Goal: Transaction & Acquisition: Purchase product/service

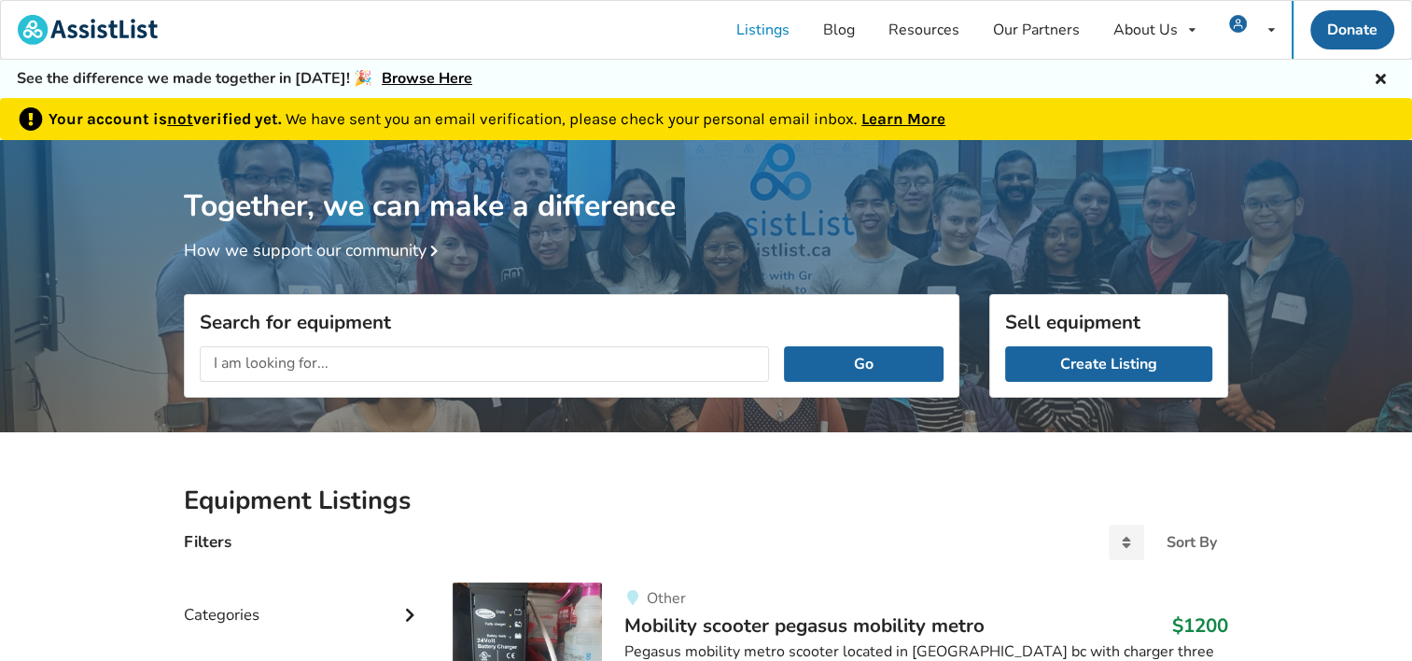
click at [883, 116] on link "Learn More" at bounding box center [903, 118] width 84 height 19
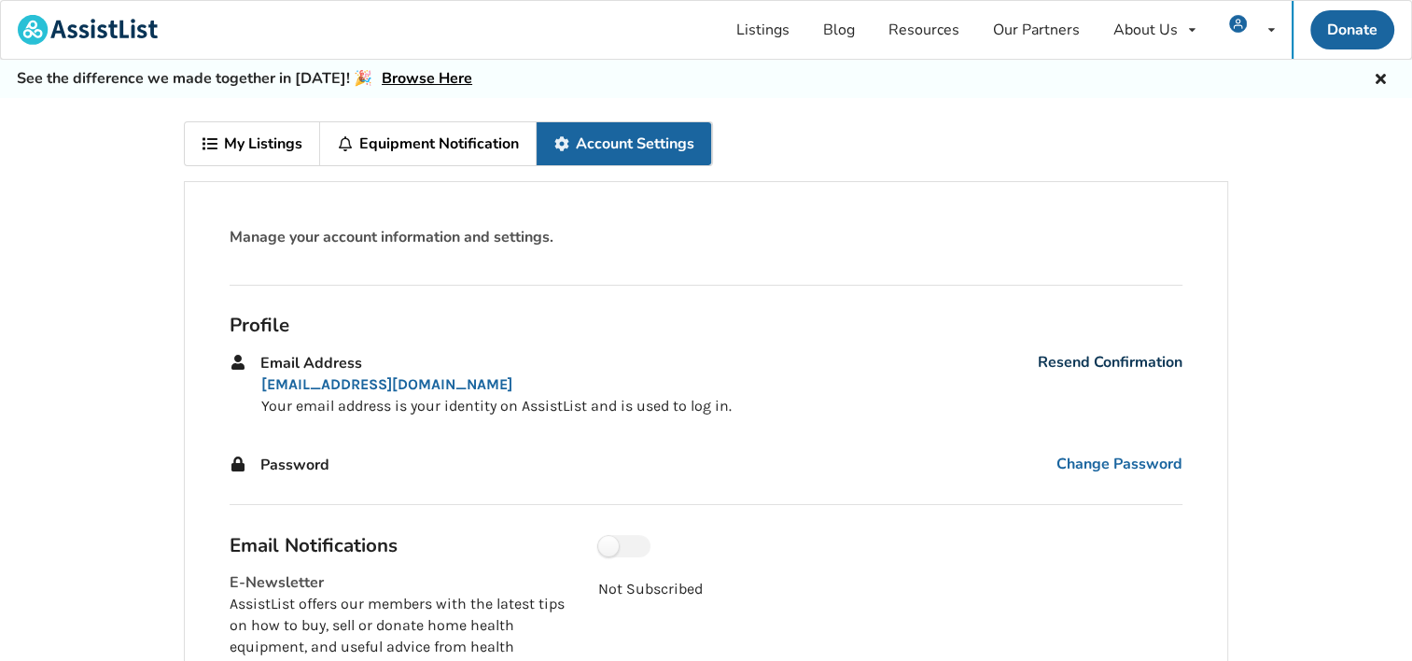
click at [1127, 354] on link "Resend Confirmation" at bounding box center [1110, 362] width 145 height 21
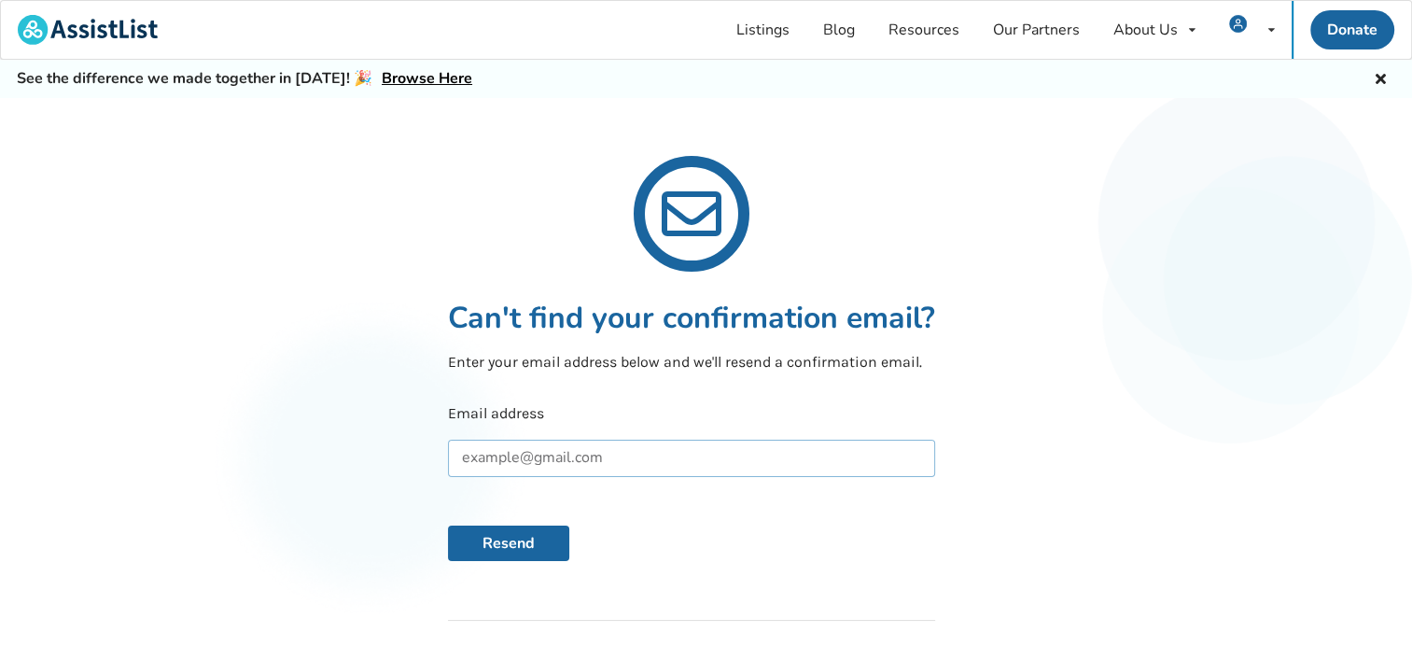
click at [481, 453] on input "text" at bounding box center [691, 457] width 487 height 37
type input "twigalady@gmail.com"
click at [537, 536] on button "Resend" at bounding box center [508, 542] width 121 height 35
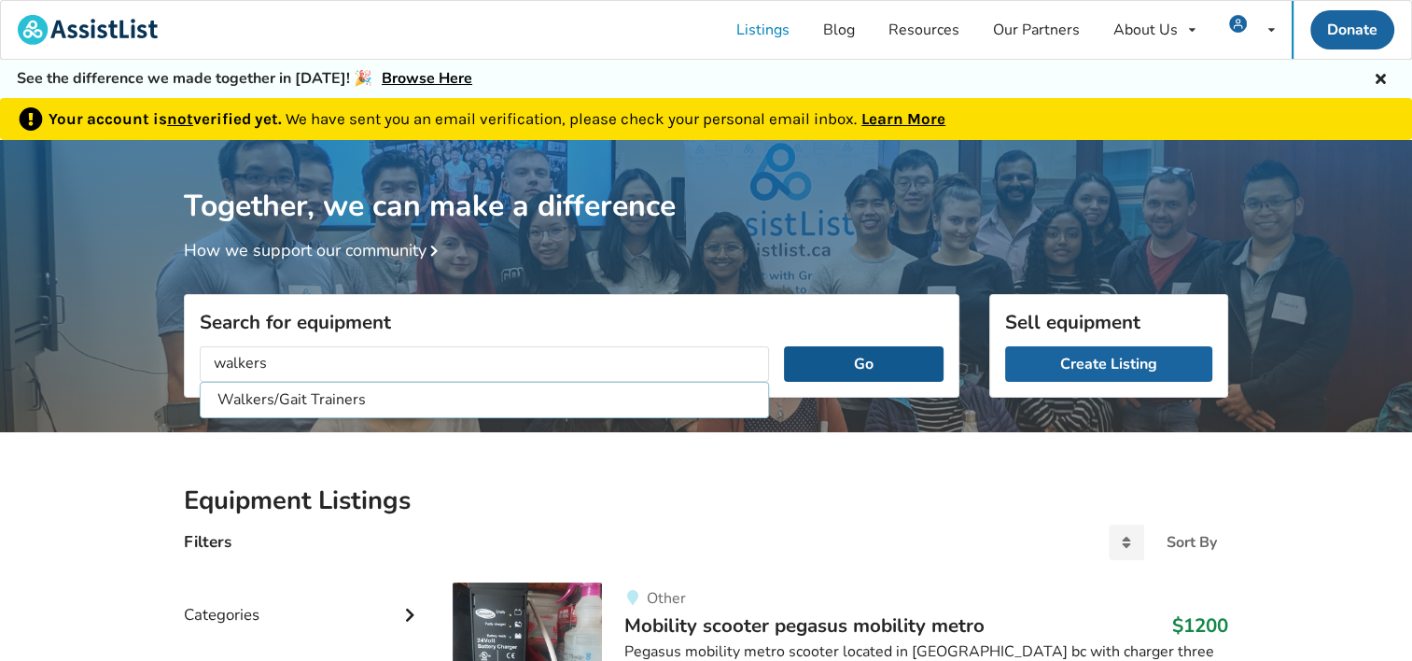
type input "walkers"
click at [813, 359] on button "Go" at bounding box center [864, 363] width 160 height 35
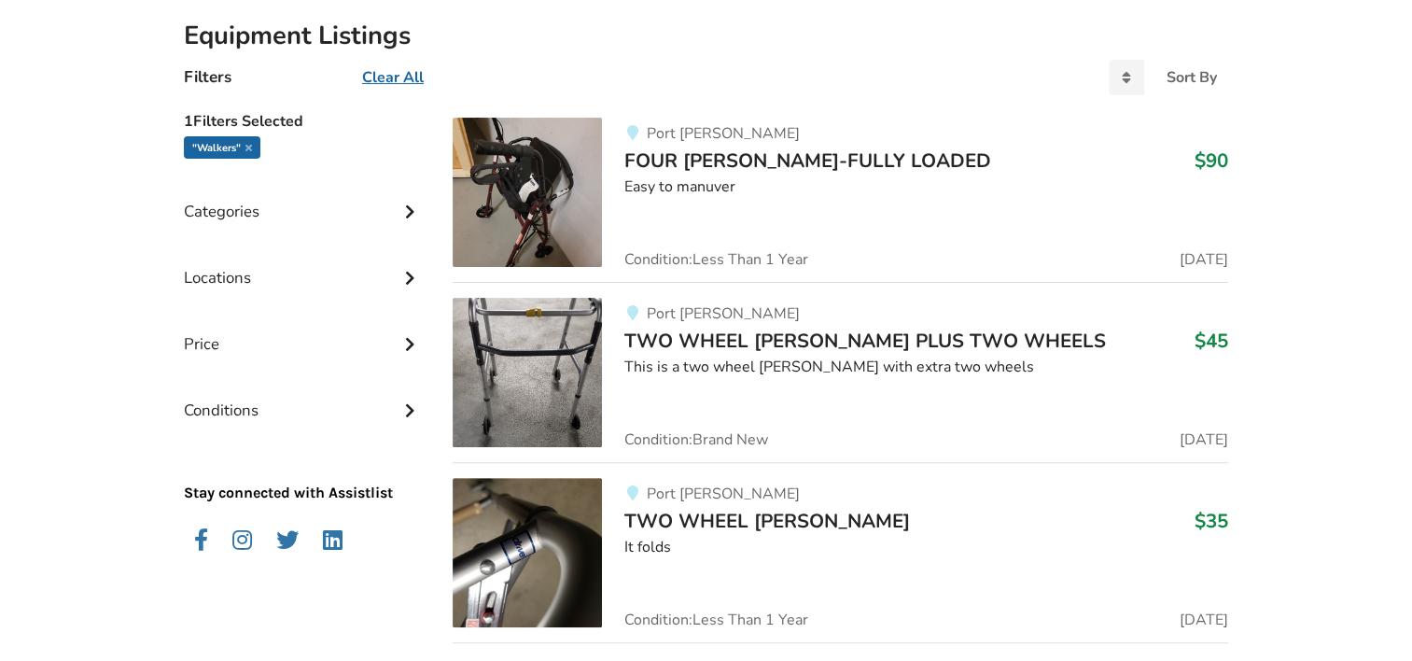
scroll to position [467, 0]
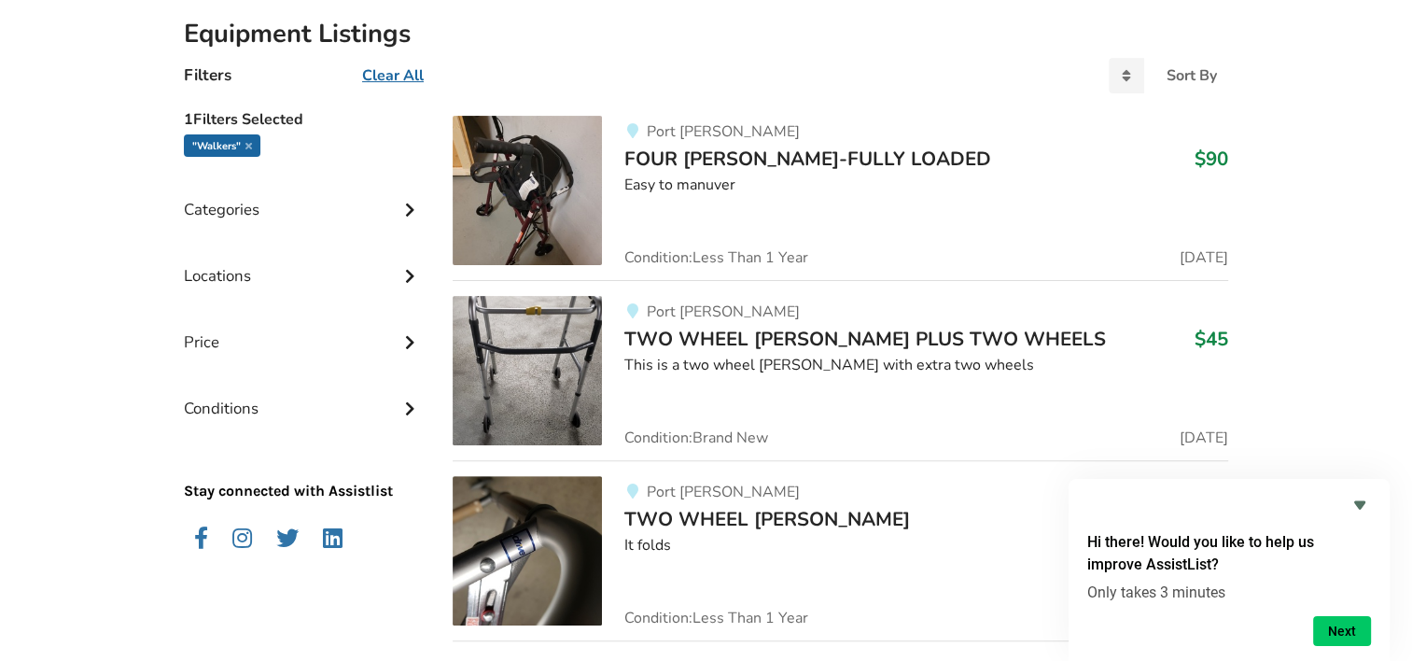
click at [410, 266] on icon at bounding box center [409, 274] width 19 height 16
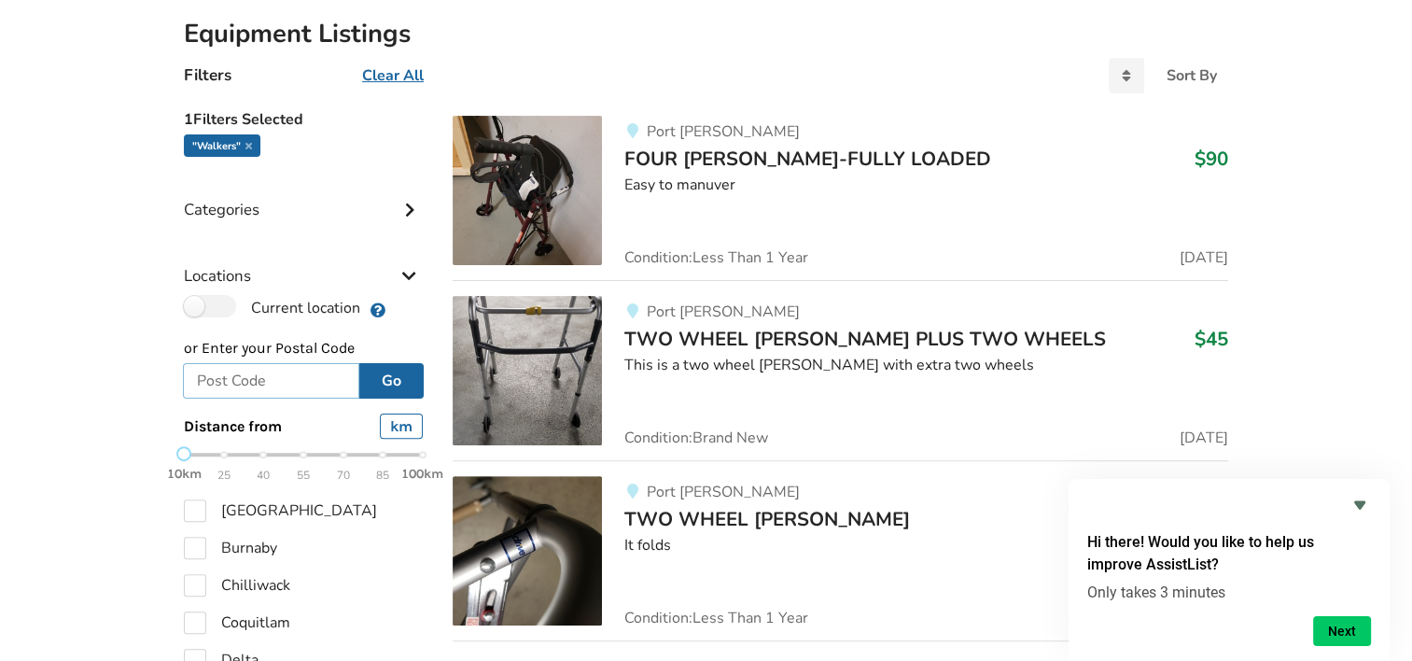
click at [218, 378] on input "text" at bounding box center [271, 380] width 176 height 35
click at [263, 452] on div "10km 25 40 55 70 85 100km" at bounding box center [303, 464] width 239 height 33
click at [302, 452] on div "10km 25 40 55 70 85 100km" at bounding box center [303, 464] width 239 height 33
type input "V9N 7P5"
click at [396, 373] on button "Go" at bounding box center [391, 380] width 64 height 35
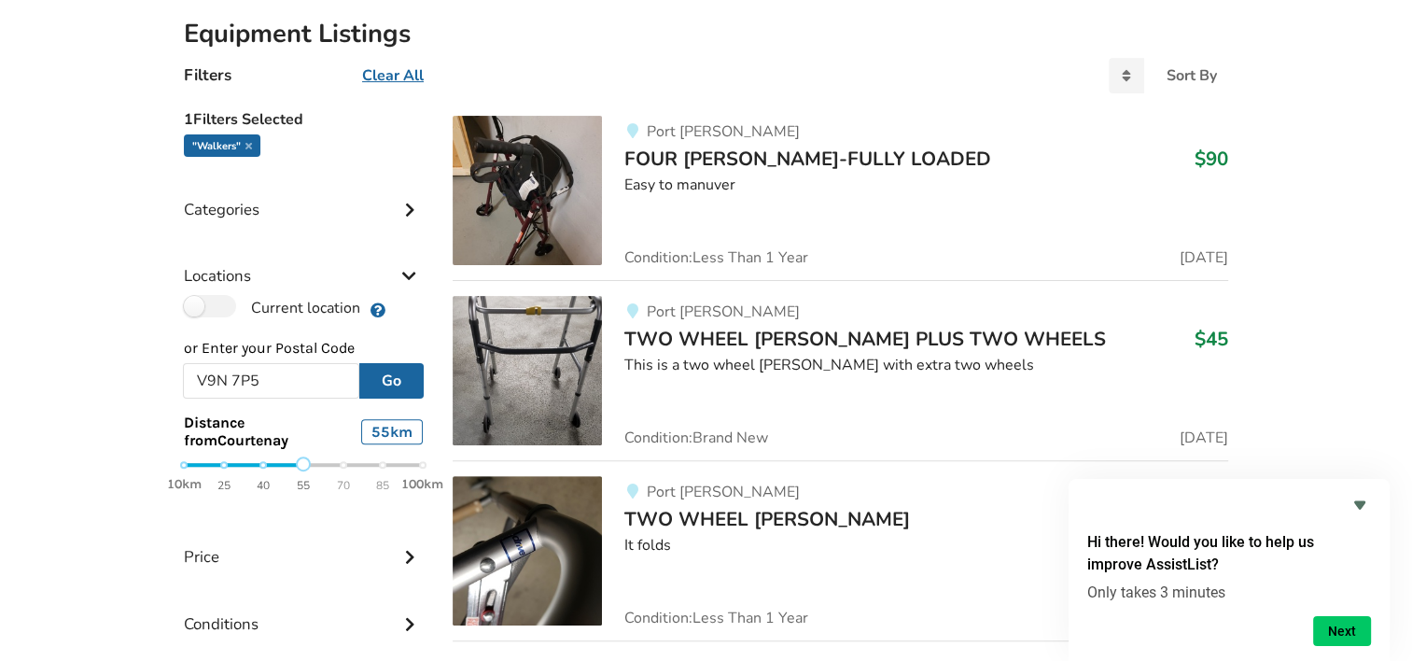
click at [713, 153] on span "FOUR WHELL WALKER-FULLY LOADED" at bounding box center [807, 159] width 367 height 26
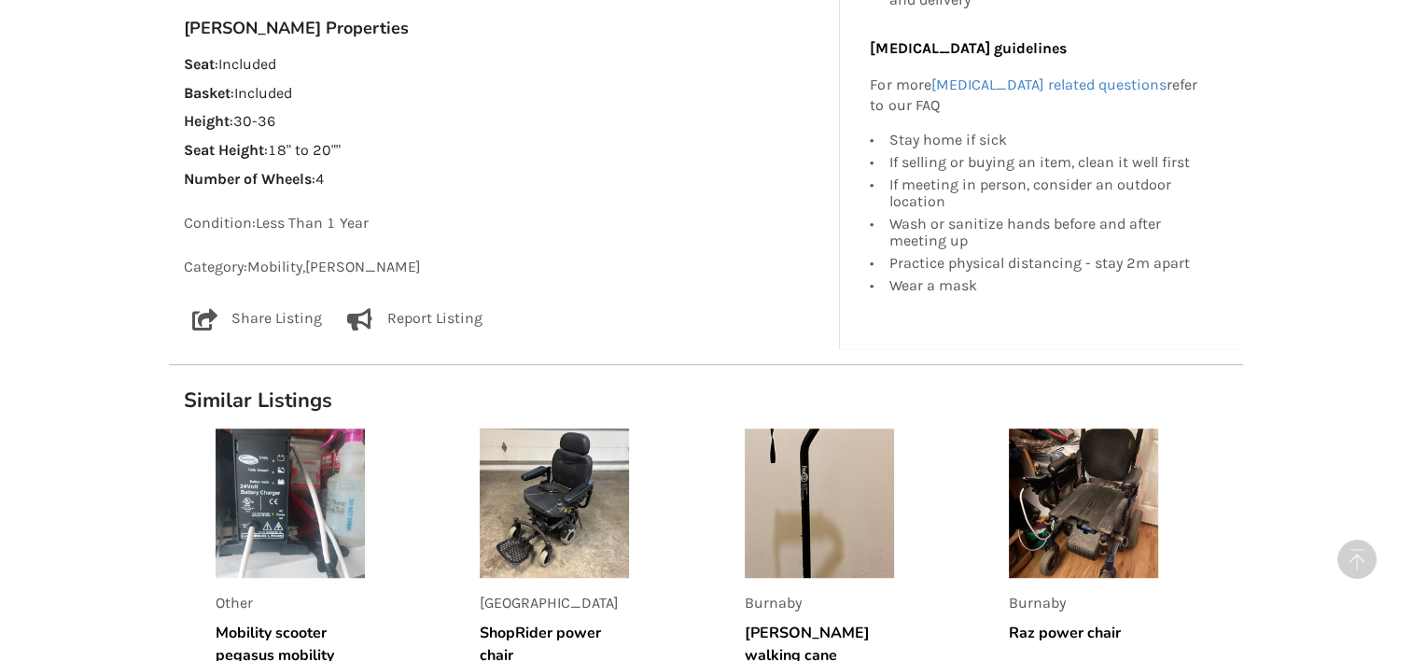
scroll to position [1213, 0]
